Goal: Transaction & Acquisition: Subscribe to service/newsletter

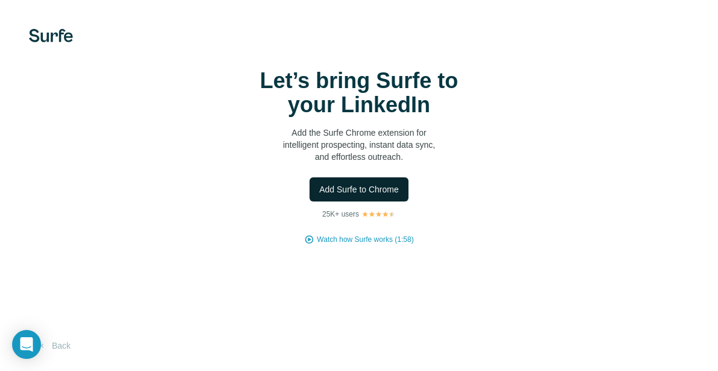
click at [364, 191] on span "Add Surfe to Chrome" at bounding box center [359, 189] width 80 height 12
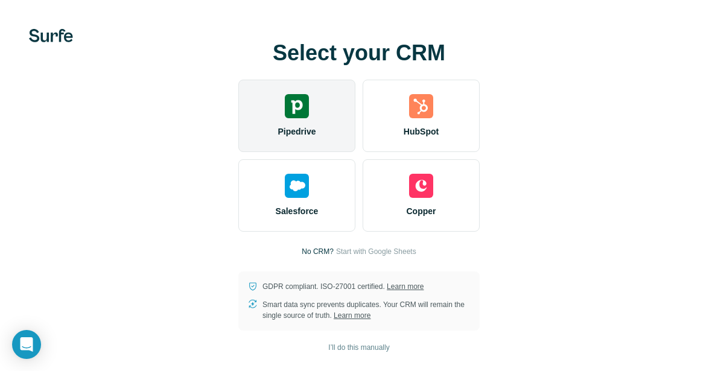
click at [302, 110] on img at bounding box center [297, 106] width 24 height 24
click at [303, 103] on img at bounding box center [297, 106] width 24 height 24
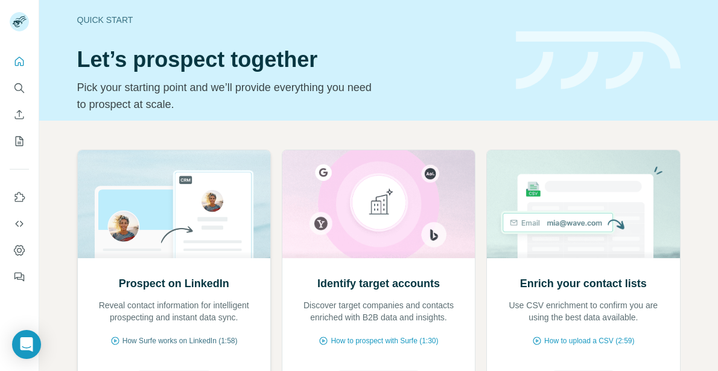
click at [187, 338] on span "How Surfe works on LinkedIn (1:58)" at bounding box center [179, 340] width 115 height 11
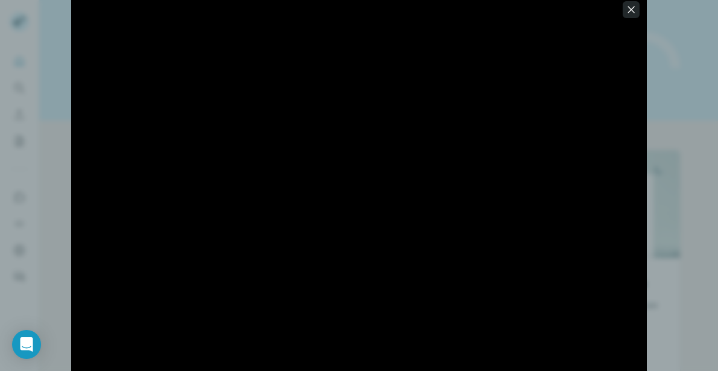
click at [628, 9] on icon "button" at bounding box center [631, 10] width 12 height 12
